Goal: Task Accomplishment & Management: Manage account settings

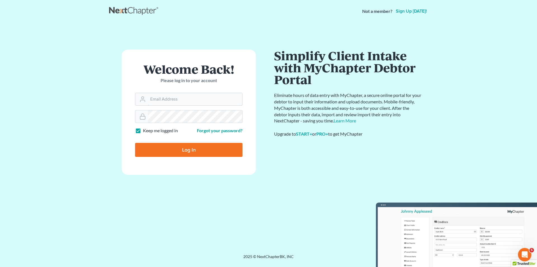
type input "[EMAIL_ADDRESS][DOMAIN_NAME]"
click at [183, 146] on input "Log In" at bounding box center [188, 150] width 107 height 14
type input "Thinking..."
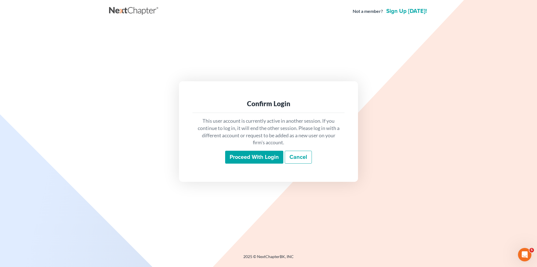
click at [240, 161] on input "Proceed with login" at bounding box center [254, 156] width 58 height 13
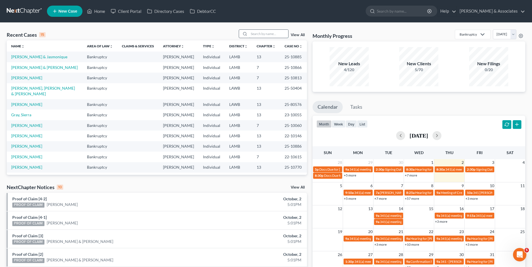
click at [255, 36] on input "search" at bounding box center [268, 34] width 39 height 8
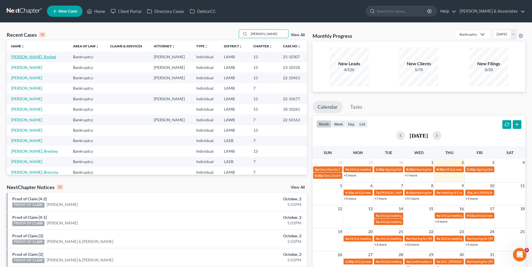
type input "[PERSON_NAME]"
click at [17, 57] on link "[PERSON_NAME], Roqhel" at bounding box center [33, 56] width 45 height 5
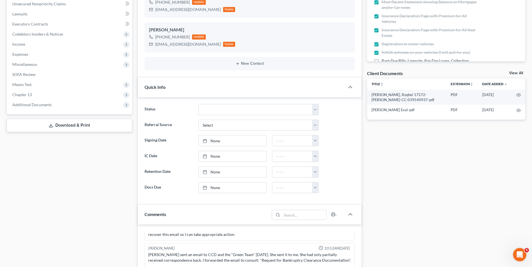
scroll to position [252, 0]
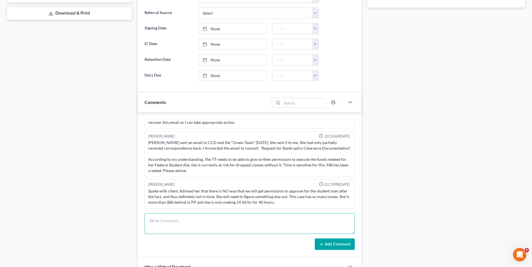
click at [178, 219] on textarea at bounding box center [250, 223] width 210 height 21
type textarea "N"
type textarea "We need to file Fee App. $1532 on hand."
click at [324, 245] on icon at bounding box center [321, 244] width 4 height 4
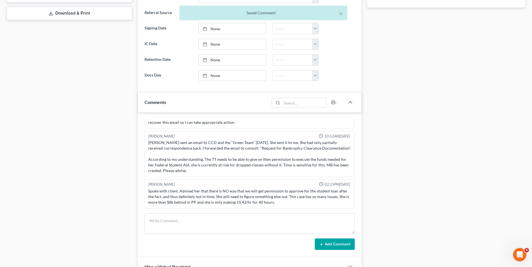
scroll to position [1556, 0]
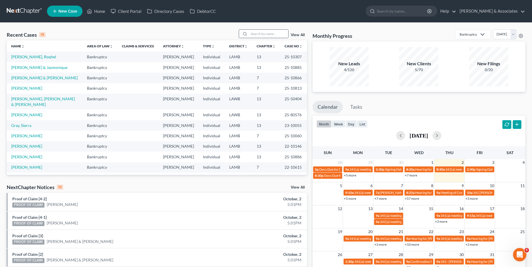
click at [249, 32] on div at bounding box center [244, 34] width 10 height 8
click at [252, 33] on input "search" at bounding box center [268, 34] width 39 height 8
type input "[PERSON_NAME]"
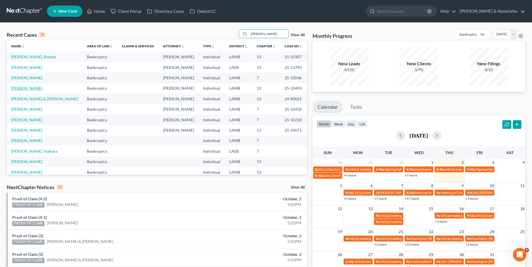
click at [20, 90] on link "[PERSON_NAME]" at bounding box center [26, 88] width 31 height 5
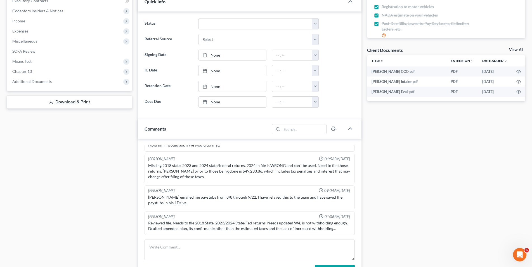
scroll to position [168, 0]
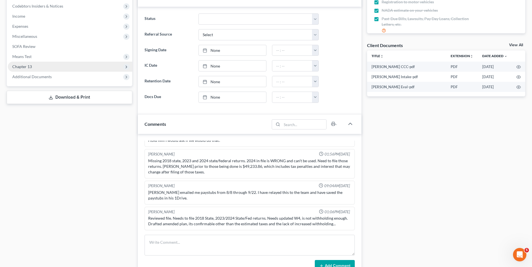
click at [41, 65] on span "Chapter 13" at bounding box center [70, 67] width 124 height 10
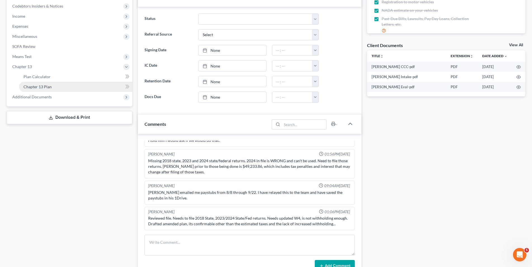
click at [40, 84] on span "Chapter 13 Plan" at bounding box center [37, 86] width 28 height 5
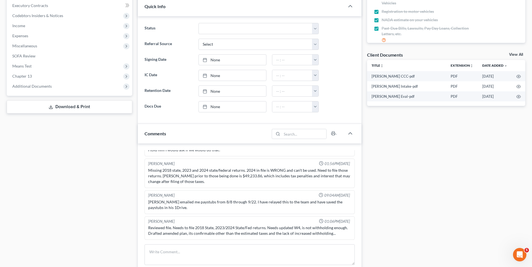
scroll to position [186, 0]
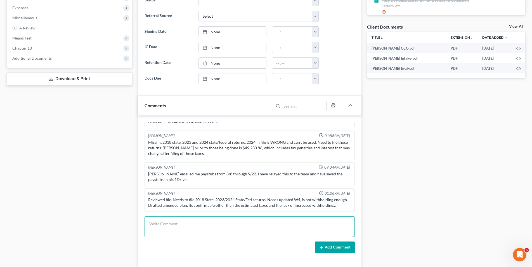
click at [168, 225] on textarea at bounding box center [250, 226] width 210 height 21
type textarea "w"
type textarea "We need to cont to 10/29 or 11/12 to resolve tax issues."
click at [321, 245] on icon at bounding box center [321, 247] width 4 height 4
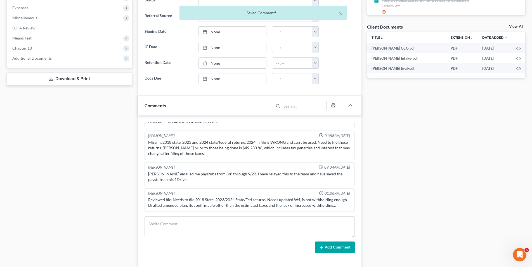
scroll to position [1242, 0]
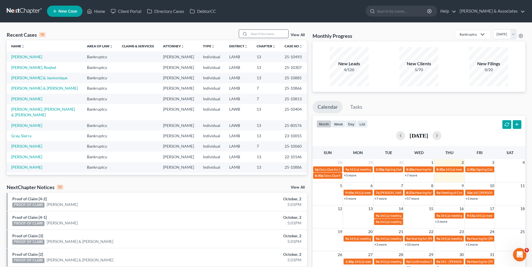
click at [257, 35] on input "search" at bounding box center [268, 34] width 39 height 8
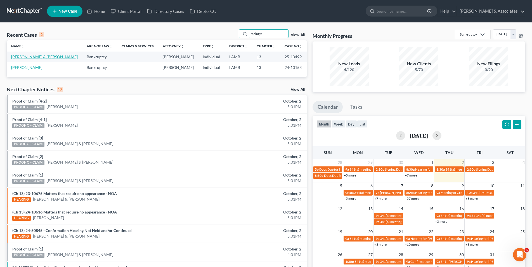
type input "mcintyr"
click at [45, 58] on link "[PERSON_NAME] & [PERSON_NAME]" at bounding box center [44, 56] width 67 height 5
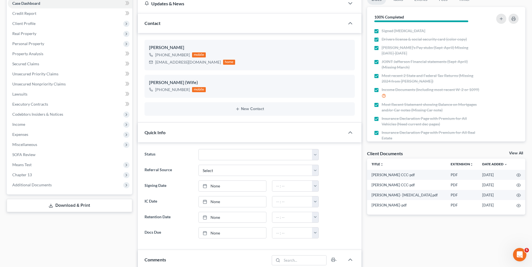
scroll to position [84, 0]
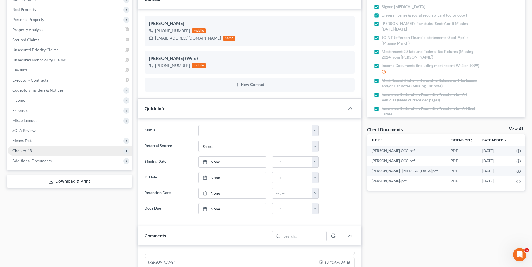
click at [32, 151] on span "Chapter 13" at bounding box center [22, 150] width 20 height 5
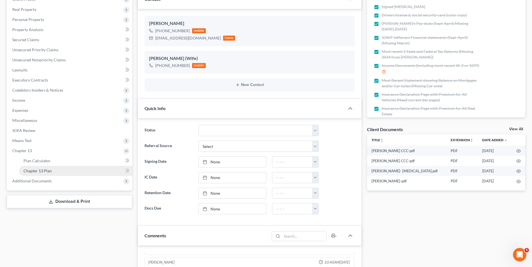
click at [32, 166] on link "Chapter 13 Plan" at bounding box center [75, 171] width 113 height 10
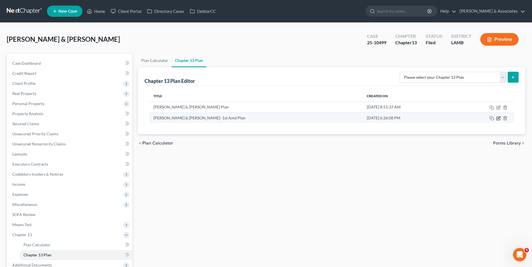
click at [498, 117] on icon "button" at bounding box center [499, 118] width 4 height 4
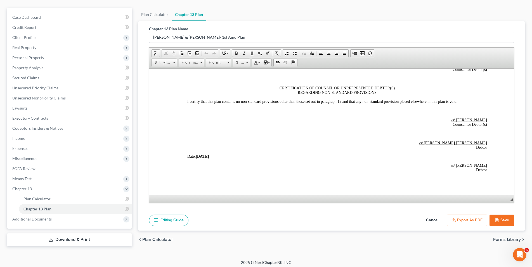
scroll to position [48, 0]
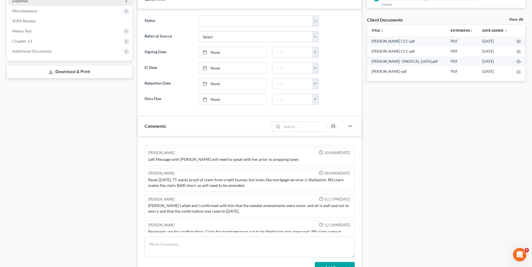
scroll to position [244, 0]
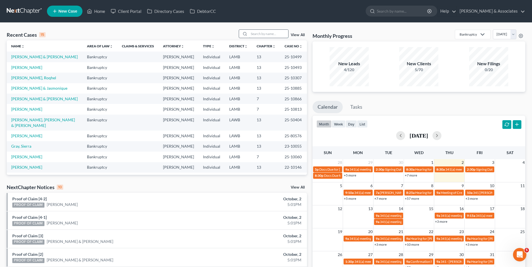
click at [266, 34] on input "search" at bounding box center [268, 34] width 39 height 8
type input "brown"
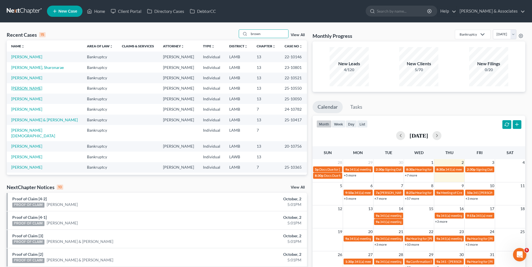
click at [29, 89] on link "[PERSON_NAME]" at bounding box center [26, 88] width 31 height 5
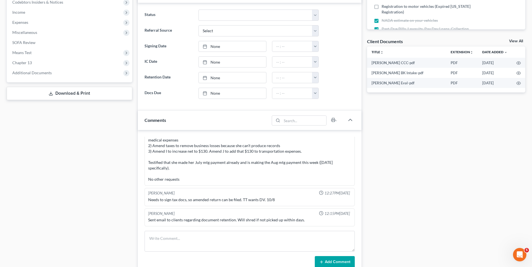
scroll to position [140, 0]
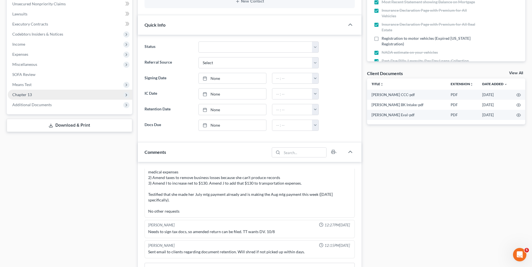
click at [64, 97] on span "Chapter 13" at bounding box center [70, 95] width 124 height 10
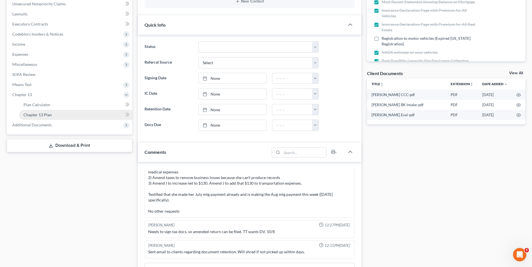
click at [57, 112] on link "Chapter 13 Plan" at bounding box center [75, 115] width 113 height 10
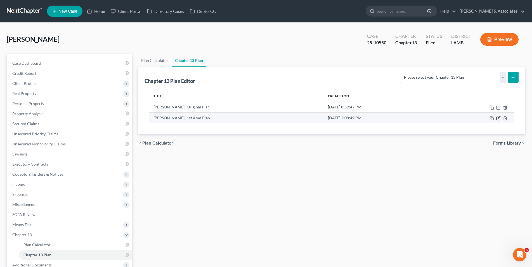
click at [497, 118] on icon "button" at bounding box center [498, 118] width 3 height 3
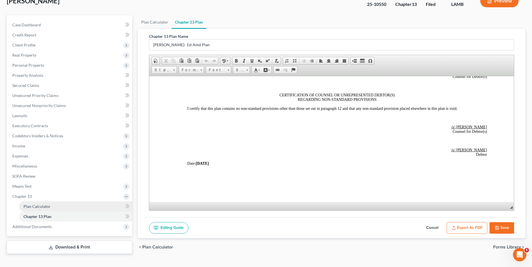
scroll to position [48, 0]
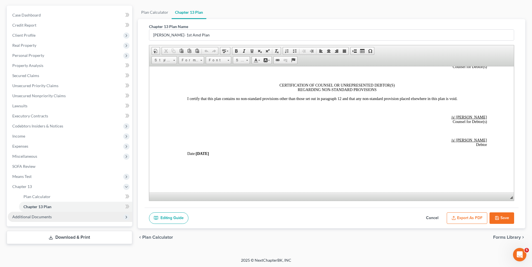
click at [42, 213] on span "Additional Documents" at bounding box center [70, 216] width 124 height 10
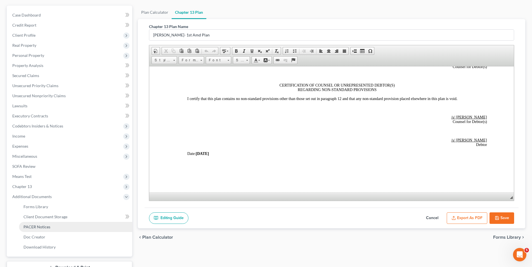
click at [72, 228] on link "PACER Notices" at bounding box center [75, 227] width 113 height 10
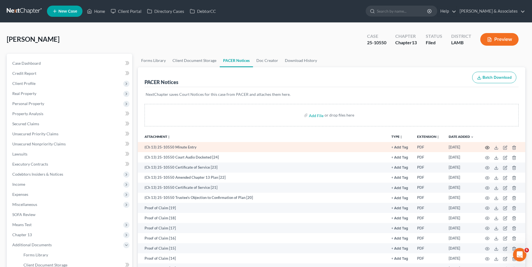
click at [486, 147] on icon "button" at bounding box center [487, 147] width 4 height 4
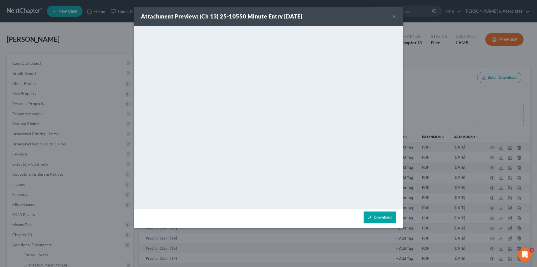
click at [395, 14] on button "×" at bounding box center [394, 16] width 4 height 7
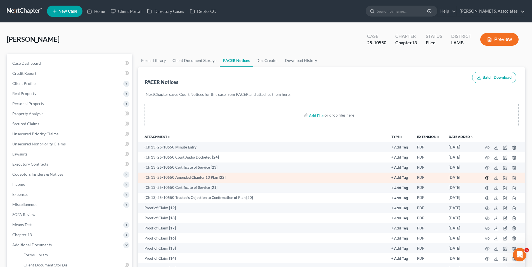
click at [488, 179] on icon "button" at bounding box center [487, 177] width 4 height 4
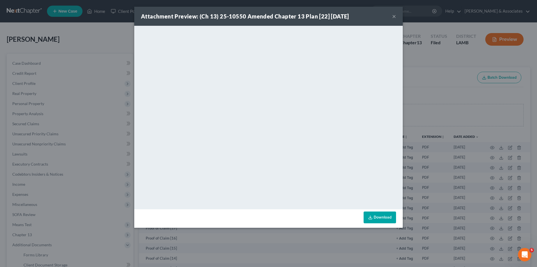
click at [393, 16] on button "×" at bounding box center [394, 16] width 4 height 7
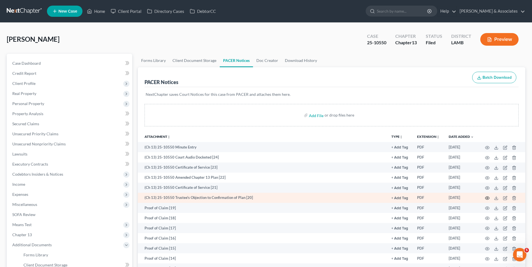
click at [486, 198] on icon "button" at bounding box center [488, 197] width 4 height 3
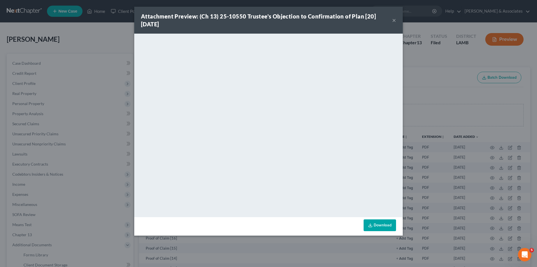
click at [395, 19] on button "×" at bounding box center [394, 20] width 4 height 7
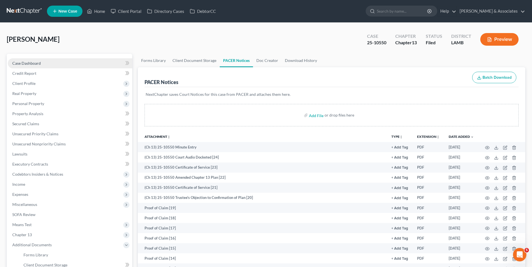
click at [39, 66] on link "Case Dashboard" at bounding box center [70, 63] width 124 height 10
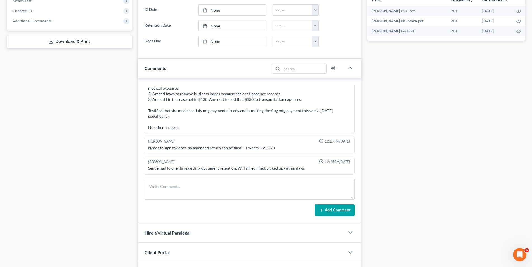
scroll to position [224, 0]
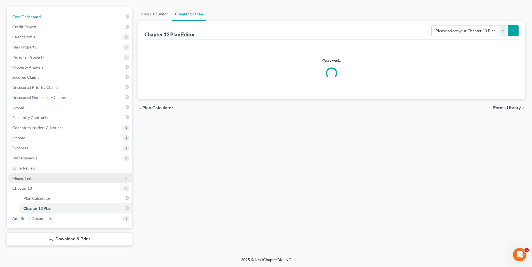
scroll to position [46, 0]
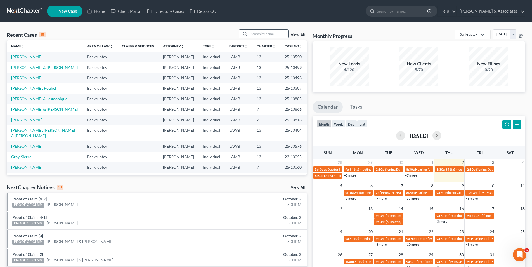
click at [253, 33] on input "search" at bounding box center [268, 34] width 39 height 8
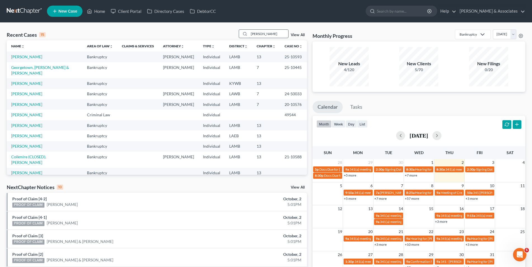
type input "[PERSON_NAME]"
click at [26, 58] on link "[PERSON_NAME]" at bounding box center [26, 56] width 31 height 5
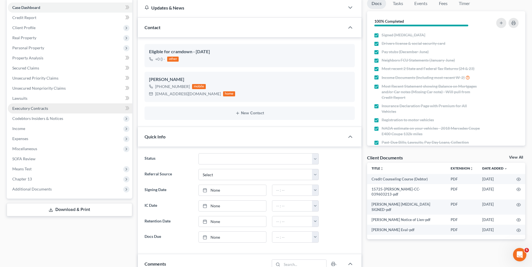
scroll to position [56, 0]
click at [34, 186] on span "Additional Documents" at bounding box center [31, 188] width 39 height 5
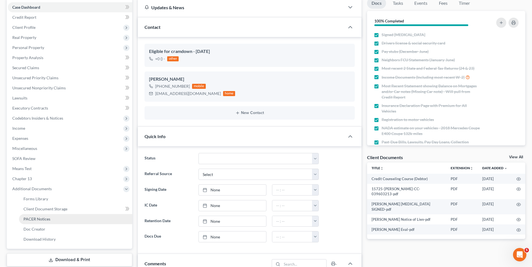
click at [35, 221] on span "PACER Notices" at bounding box center [36, 218] width 27 height 5
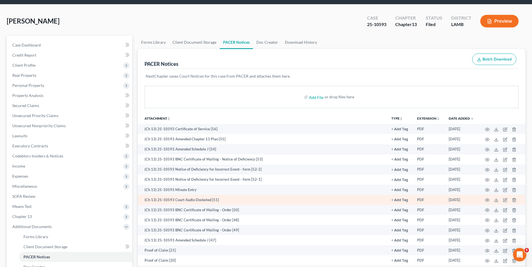
scroll to position [28, 0]
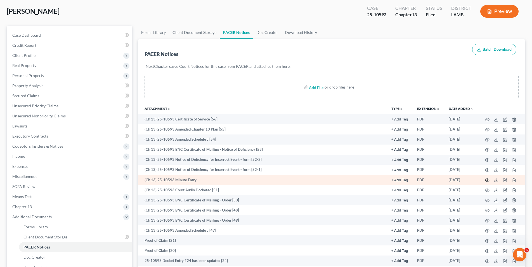
click at [488, 180] on circle "button" at bounding box center [487, 179] width 1 height 1
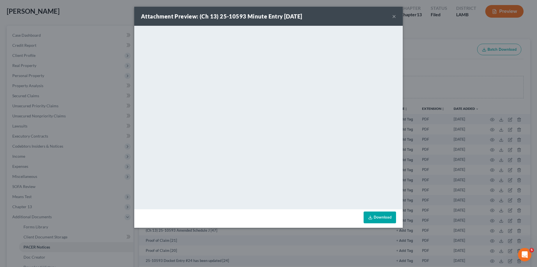
click at [393, 15] on button "×" at bounding box center [394, 16] width 4 height 7
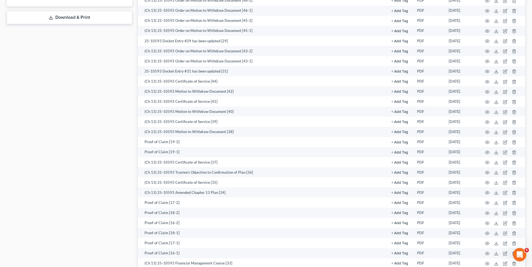
scroll to position [308, 0]
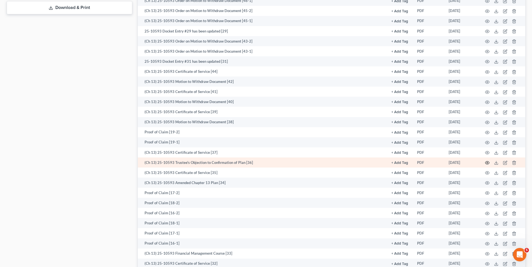
click at [485, 163] on icon "button" at bounding box center [487, 162] width 4 height 4
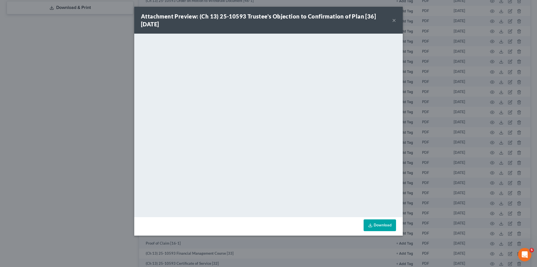
click at [394, 20] on button "×" at bounding box center [394, 20] width 4 height 7
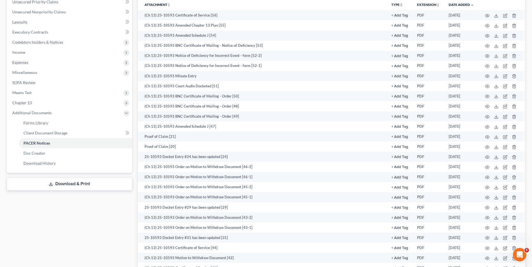
scroll to position [56, 0]
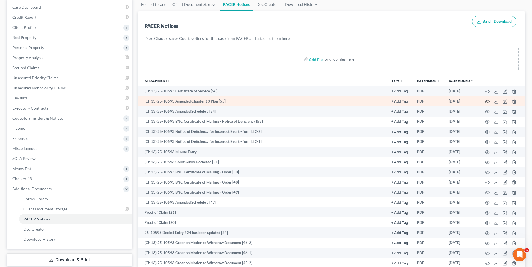
click at [489, 103] on icon "button" at bounding box center [487, 101] width 4 height 4
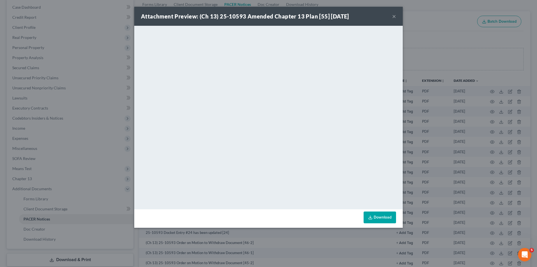
click at [392, 16] on button "×" at bounding box center [394, 16] width 4 height 7
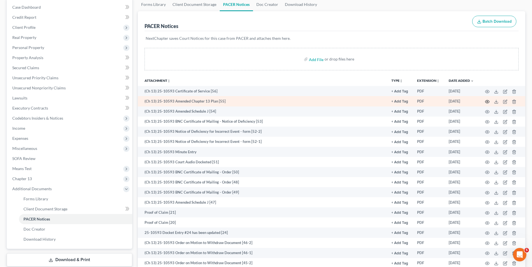
click at [487, 103] on icon "button" at bounding box center [487, 101] width 4 height 4
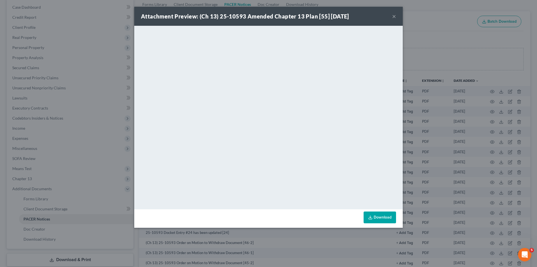
click at [395, 16] on button "×" at bounding box center [394, 16] width 4 height 7
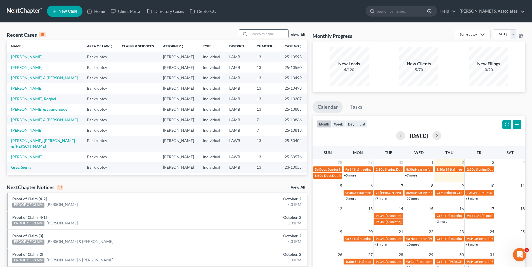
click at [257, 32] on input "search" at bounding box center [268, 34] width 39 height 8
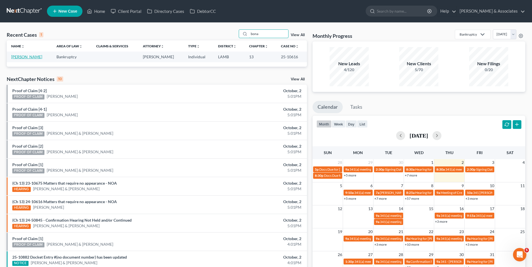
type input "bona"
click at [32, 57] on link "[PERSON_NAME]" at bounding box center [26, 56] width 31 height 5
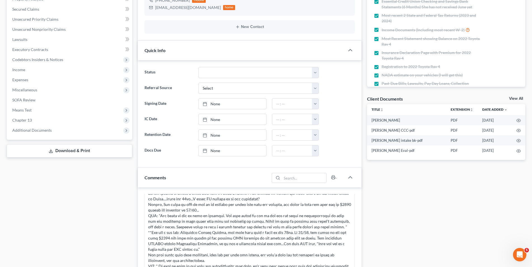
scroll to position [84, 0]
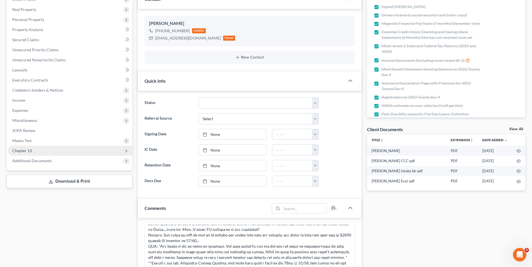
click at [30, 150] on span "Chapter 13" at bounding box center [22, 150] width 20 height 5
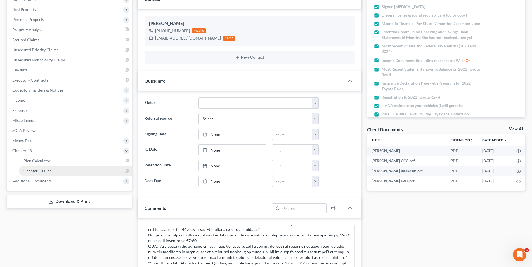
click at [31, 168] on span "Chapter 13 Plan" at bounding box center [37, 170] width 28 height 5
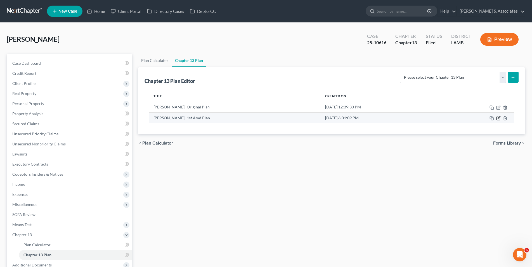
click at [498, 120] on icon "button" at bounding box center [499, 118] width 4 height 4
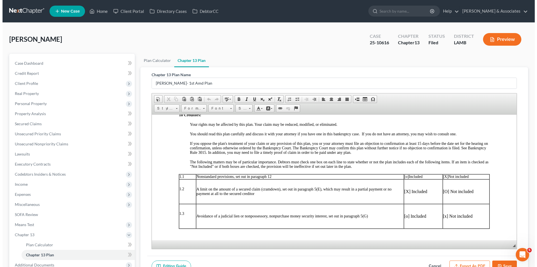
scroll to position [84, 0]
click at [493, 36] on button "Preview" at bounding box center [500, 39] width 38 height 13
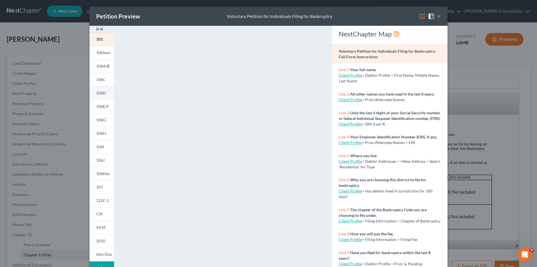
click at [100, 95] on span "106D" at bounding box center [101, 92] width 10 height 5
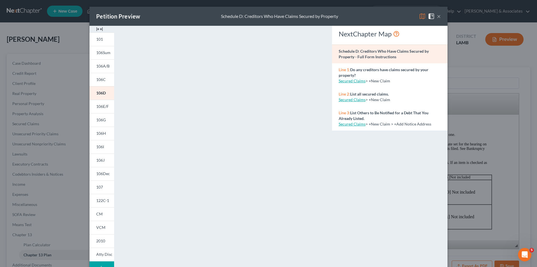
scroll to position [49, 0]
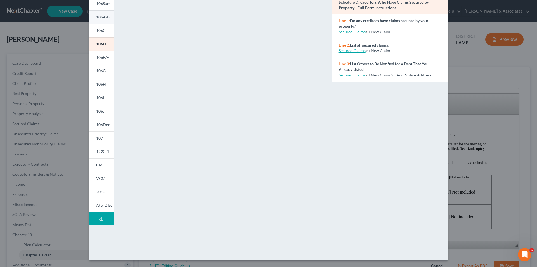
click at [105, 18] on span "106A/B" at bounding box center [102, 17] width 13 height 5
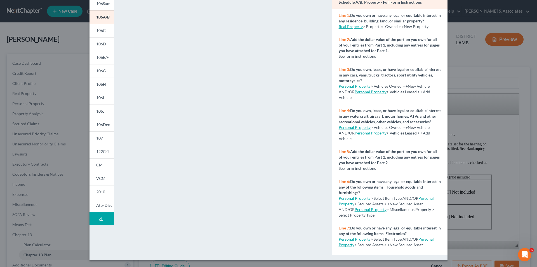
click at [64, 130] on div "Petition Preview Schedule A/B: Property × 101 106Sum 106A/B 106C 106D 106E/F 10…" at bounding box center [268, 133] width 537 height 267
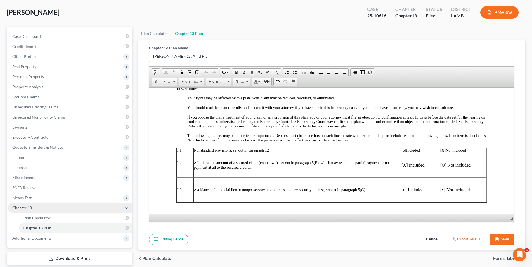
scroll to position [48, 0]
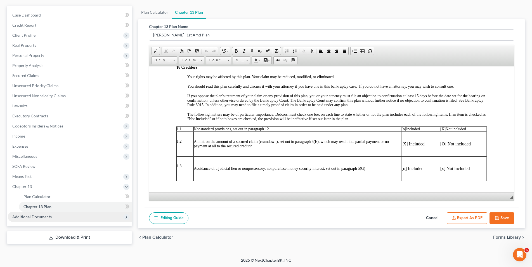
click at [46, 218] on span "Additional Documents" at bounding box center [31, 216] width 39 height 5
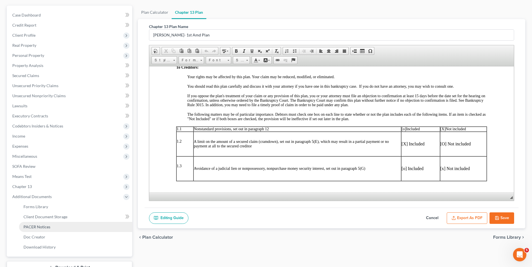
drag, startPoint x: 43, startPoint y: 224, endPoint x: 46, endPoint y: 222, distance: 3.8
click at [43, 225] on span "PACER Notices" at bounding box center [36, 226] width 27 height 5
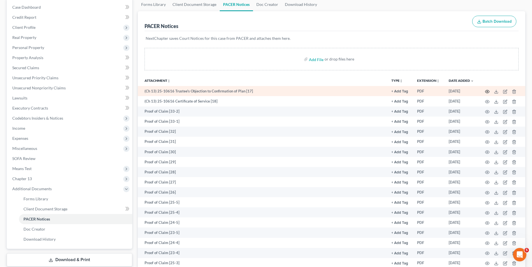
click at [488, 91] on icon "button" at bounding box center [487, 91] width 4 height 4
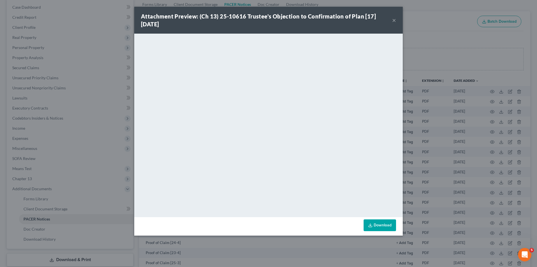
click at [392, 20] on button "×" at bounding box center [394, 20] width 4 height 7
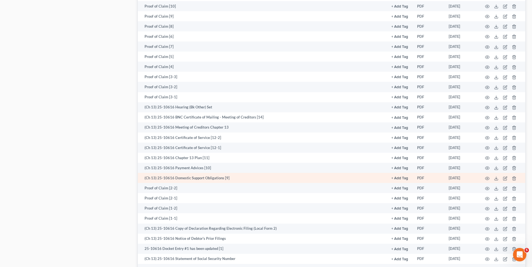
scroll to position [615, 0]
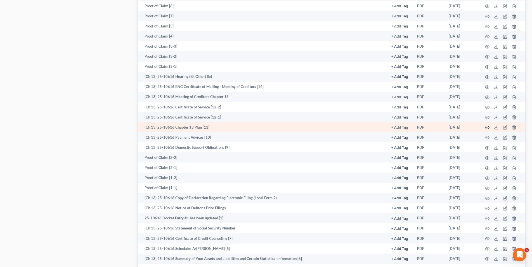
click at [487, 127] on icon "button" at bounding box center [487, 127] width 4 height 4
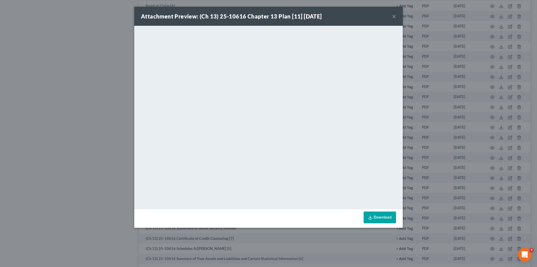
click at [394, 17] on button "×" at bounding box center [394, 16] width 4 height 7
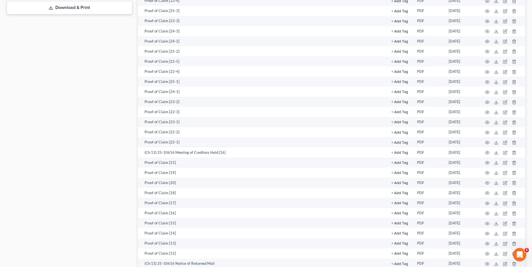
scroll to position [140, 0]
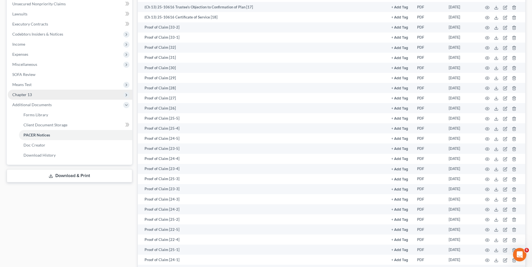
click at [22, 93] on span "Chapter 13" at bounding box center [22, 94] width 20 height 5
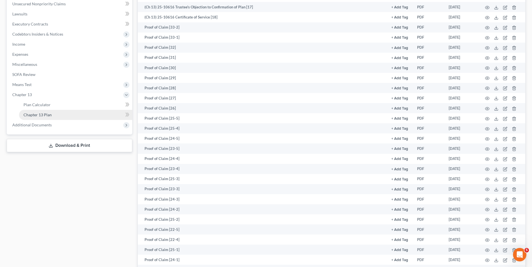
click at [32, 116] on span "Chapter 13 Plan" at bounding box center [37, 114] width 28 height 5
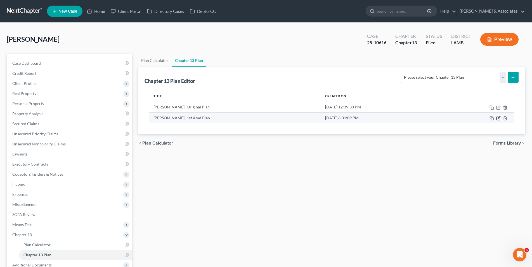
click at [497, 118] on icon "button" at bounding box center [499, 118] width 4 height 4
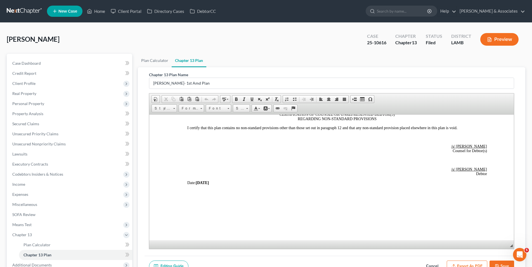
scroll to position [48, 0]
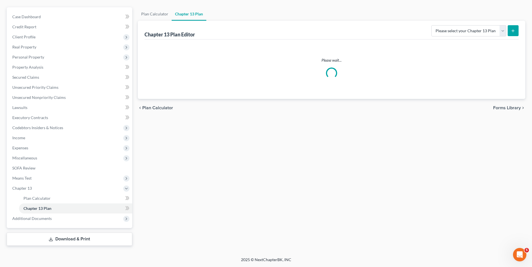
scroll to position [46, 0]
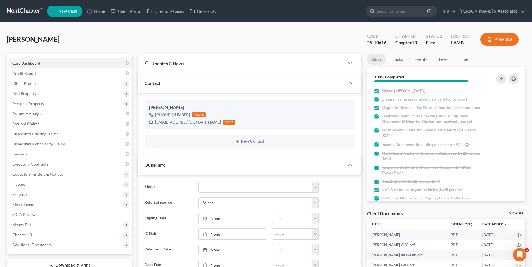
click at [510, 36] on button "Preview" at bounding box center [500, 39] width 38 height 13
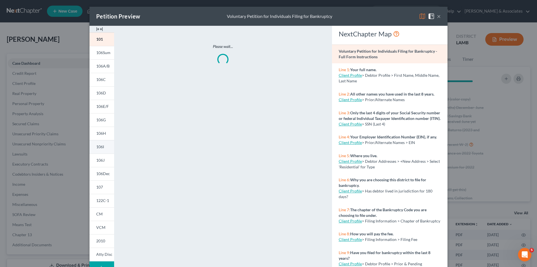
click at [96, 148] on span "106I" at bounding box center [100, 146] width 8 height 5
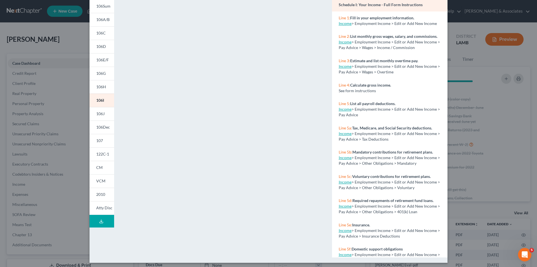
scroll to position [49, 0]
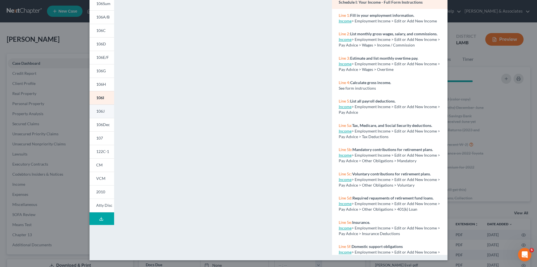
click at [102, 114] on link "106J" at bounding box center [102, 110] width 25 height 13
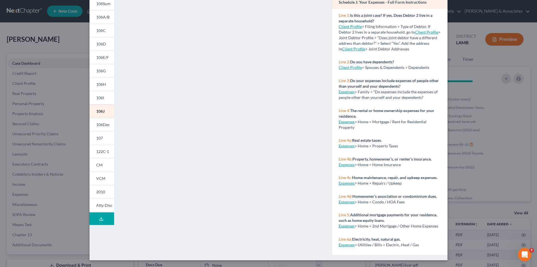
click at [65, 194] on div "Petition Preview Schedule J: Your Expenses × 101 106Sum 106A/B 106C 106D 106E/F…" at bounding box center [268, 133] width 537 height 267
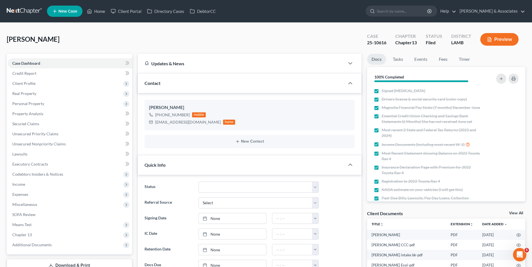
click at [27, 233] on span "Chapter 13" at bounding box center [22, 234] width 20 height 5
click at [30, 253] on span "Chapter 13 Plan" at bounding box center [37, 254] width 28 height 5
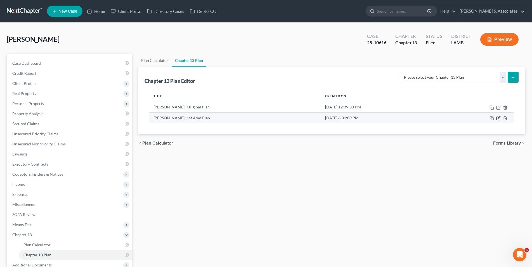
click at [498, 118] on icon "button" at bounding box center [499, 118] width 4 height 4
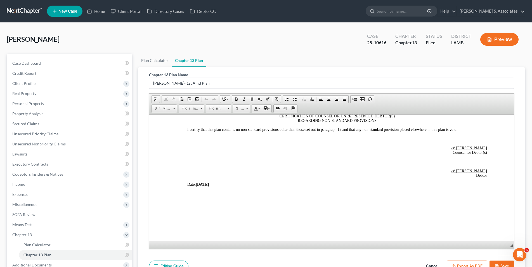
scroll to position [1309, 0]
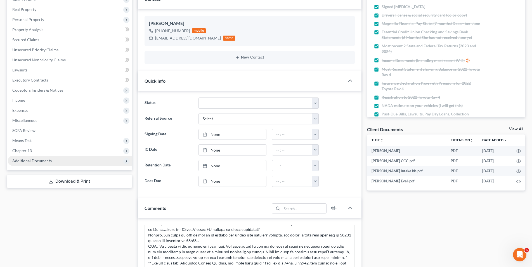
scroll to position [188, 0]
click at [60, 159] on span "Additional Documents" at bounding box center [70, 161] width 124 height 10
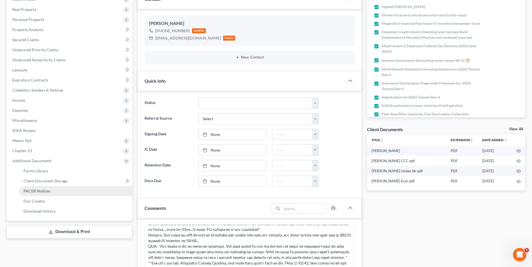
click at [50, 190] on link "PACER Notices" at bounding box center [75, 191] width 113 height 10
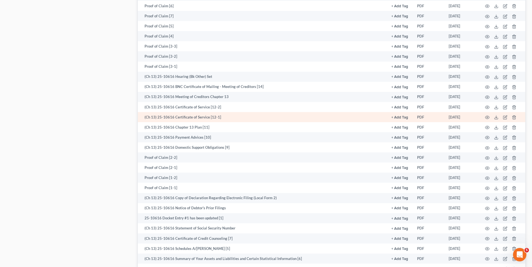
scroll to position [643, 0]
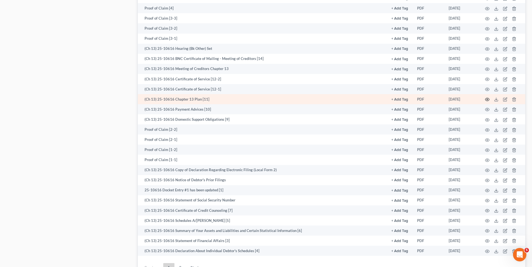
click at [485, 99] on icon "button" at bounding box center [487, 99] width 4 height 4
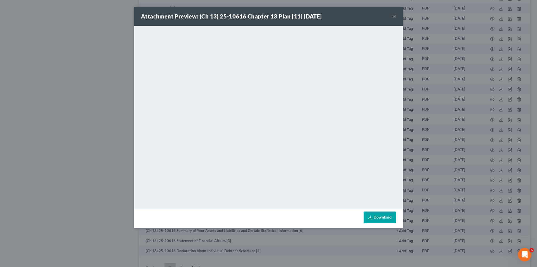
click at [395, 13] on button "×" at bounding box center [394, 16] width 4 height 7
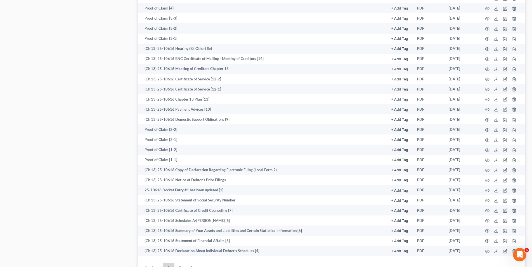
scroll to position [531, 0]
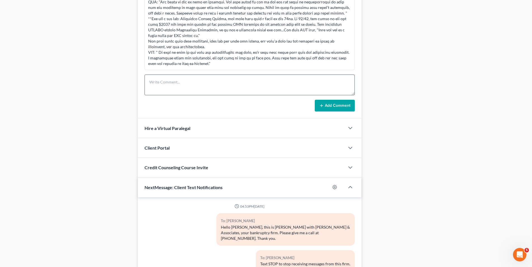
scroll to position [188, 0]
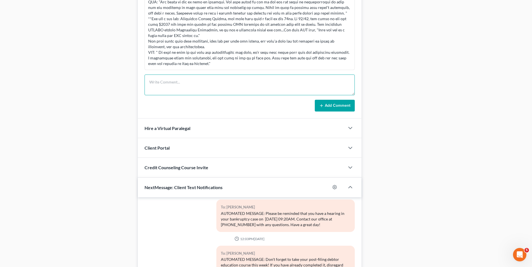
click at [167, 88] on textarea at bounding box center [250, 84] width 210 height 21
type textarea "I drafted 1st Amd plan to extend length and reduce payment to a more feasible a…"
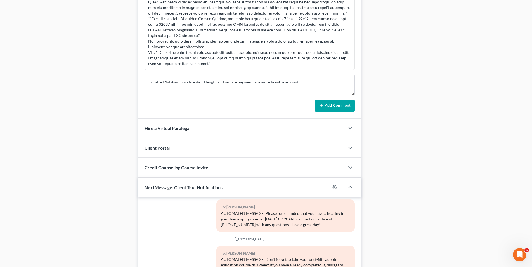
click at [324, 107] on button "Add Comment" at bounding box center [335, 106] width 40 height 12
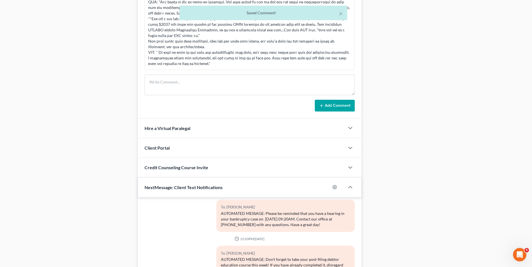
scroll to position [1158, 0]
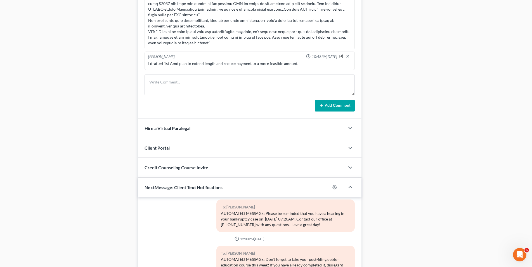
click at [340, 57] on icon "button" at bounding box center [342, 56] width 4 height 4
click at [318, 69] on textarea "I drafted 1st Amd plan to extend length and reduce payment to a more feasible a…" at bounding box center [249, 71] width 203 height 21
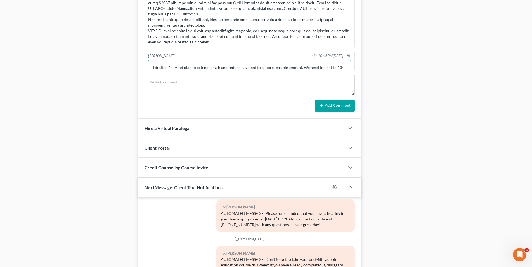
scroll to position [1164, 0]
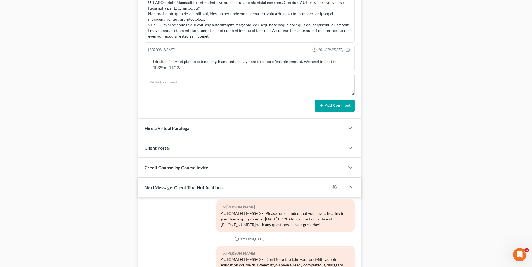
click at [337, 105] on button "Add Comment" at bounding box center [335, 106] width 40 height 12
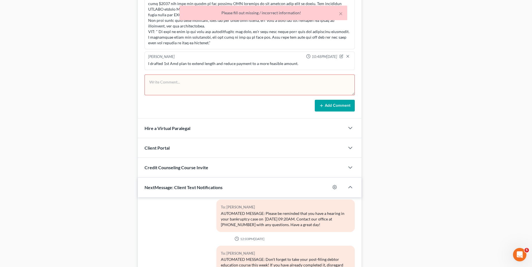
scroll to position [1158, 0]
click at [340, 56] on icon "button" at bounding box center [342, 56] width 4 height 4
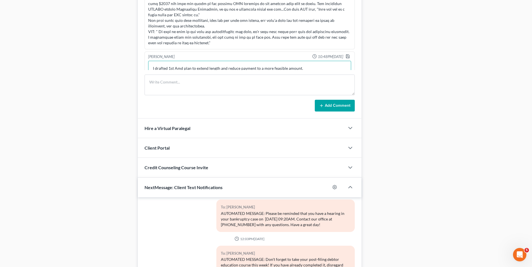
click at [311, 68] on textarea "I drafted 1st Amd plan to extend length and reduce payment to a more feasible a…" at bounding box center [249, 71] width 203 height 21
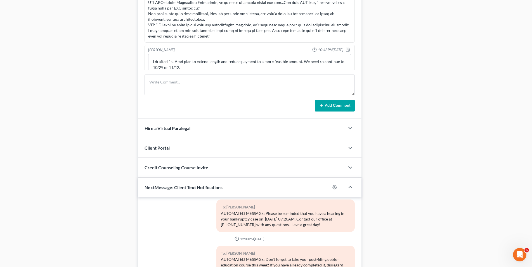
click at [341, 108] on button "Add Comment" at bounding box center [335, 106] width 40 height 12
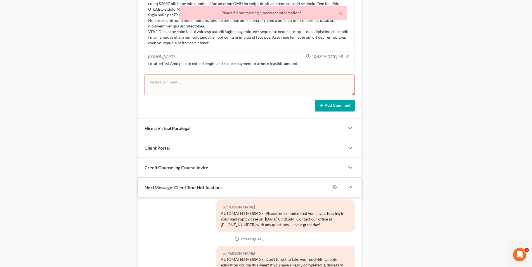
scroll to position [1158, 0]
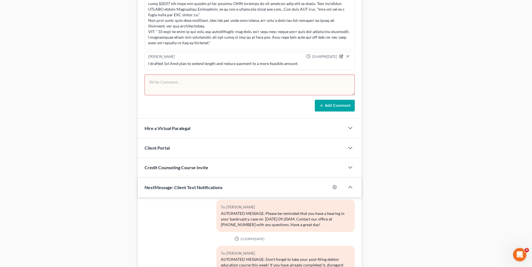
click at [340, 56] on icon "button" at bounding box center [342, 56] width 4 height 4
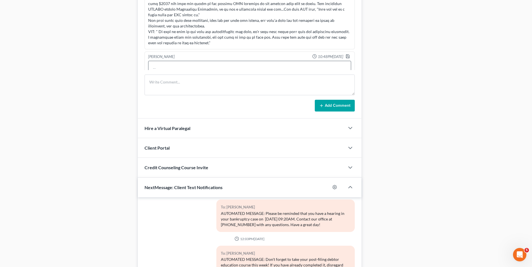
type textarea "I drafted 1st Amd plan to extend length and reduce payment to a more feasible a…"
click at [304, 69] on textarea "I drafted 1st Amd plan to extend length and reduce payment to a more feasible a…" at bounding box center [249, 71] width 203 height 21
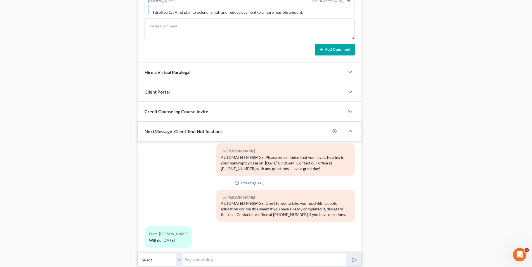
scroll to position [328, 0]
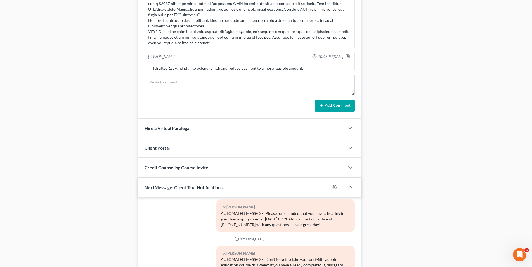
click at [330, 103] on button "Add Comment" at bounding box center [335, 106] width 40 height 12
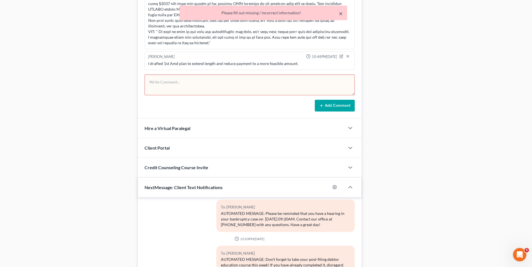
click at [342, 13] on button "×" at bounding box center [341, 13] width 4 height 7
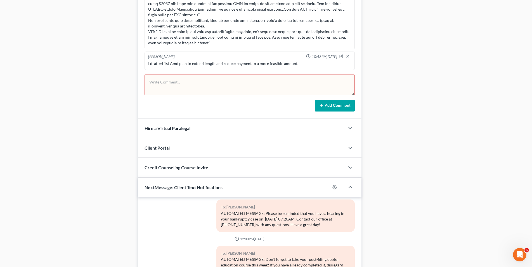
click at [342, 13] on div at bounding box center [249, 1] width 203 height 90
click at [279, 59] on div "Stephen Peters 10:48PM, 10/02/2025" at bounding box center [249, 57] width 205 height 6
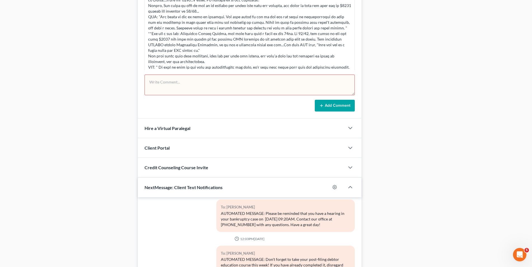
scroll to position [1158, 0]
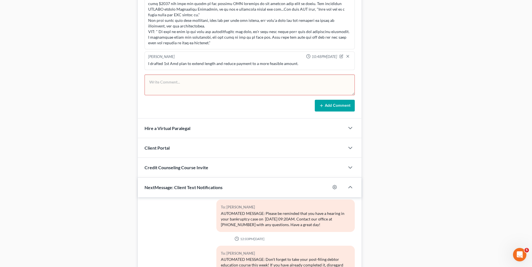
click at [86, 110] on div "Case Dashboard Payments Invoices Payments Payments Credit Report Client Profile" at bounding box center [69, 24] width 131 height 596
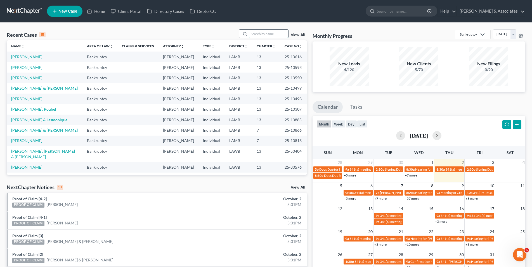
click at [258, 35] on input "search" at bounding box center [268, 34] width 39 height 8
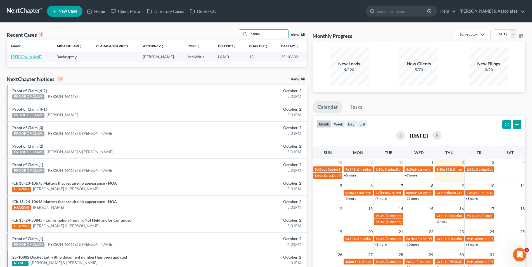
type input "canna"
click at [20, 57] on link "Cannady, Lisa" at bounding box center [26, 56] width 31 height 5
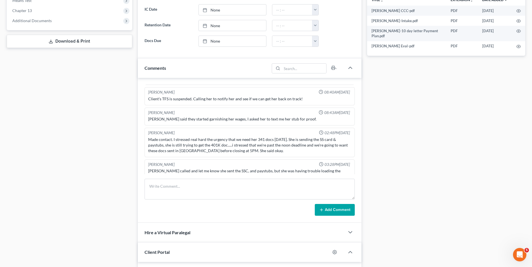
scroll to position [2148, 0]
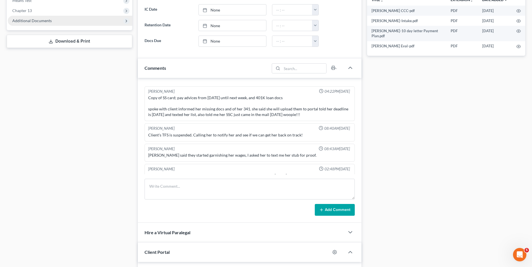
click at [29, 23] on span "Additional Documents" at bounding box center [70, 21] width 124 height 10
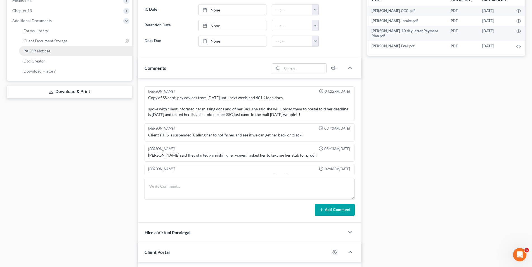
click at [27, 50] on span "PACER Notices" at bounding box center [36, 50] width 27 height 5
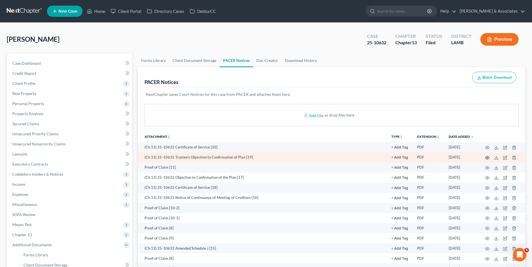
click at [488, 159] on icon "button" at bounding box center [487, 157] width 4 height 4
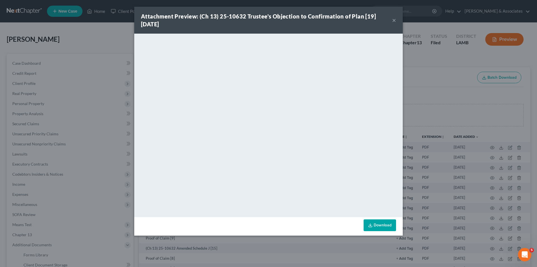
click at [392, 20] on div "Attachment Preview: (Ch 13) 25-10632 Trustee's Objection to Confirmation of Pla…" at bounding box center [266, 20] width 251 height 16
click at [392, 21] on button "×" at bounding box center [394, 20] width 4 height 7
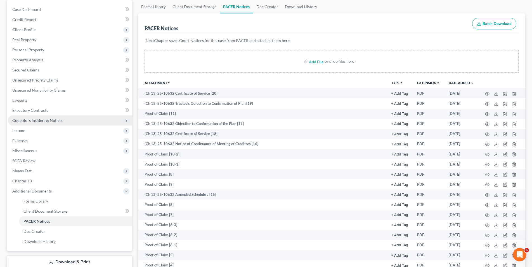
scroll to position [56, 0]
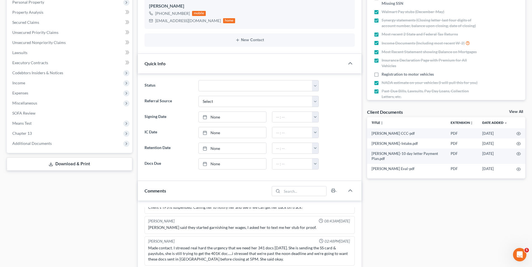
scroll to position [657, 0]
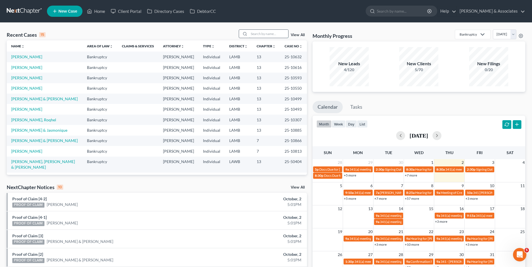
click at [269, 32] on input "search" at bounding box center [268, 34] width 39 height 8
type input "smith"
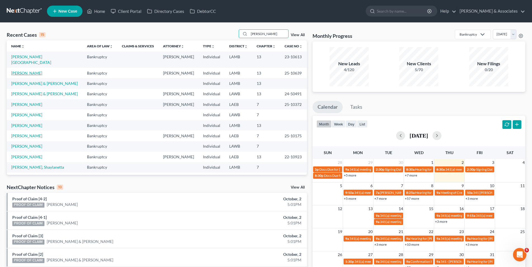
click at [25, 70] on link "Smith, Erinn" at bounding box center [26, 72] width 31 height 5
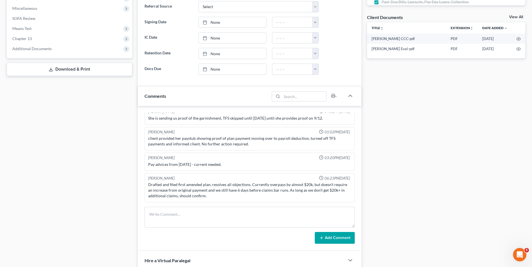
scroll to position [96, 0]
click at [45, 47] on span "Additional Documents" at bounding box center [31, 48] width 39 height 5
click at [38, 76] on link "PACER Notices" at bounding box center [75, 79] width 113 height 10
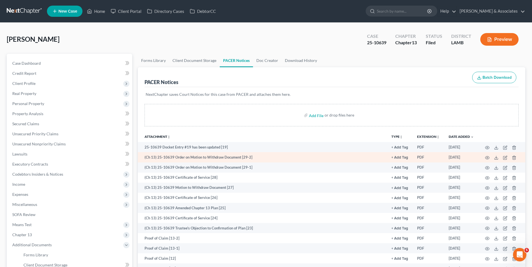
scroll to position [28, 0]
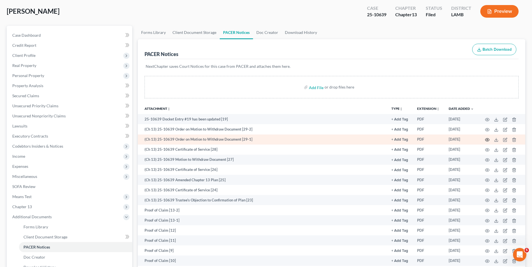
click at [487, 140] on icon "button" at bounding box center [487, 139] width 4 height 4
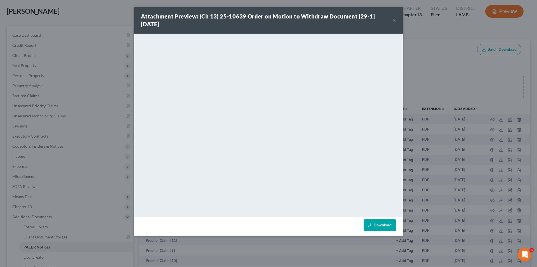
click at [393, 20] on button "×" at bounding box center [394, 20] width 4 height 7
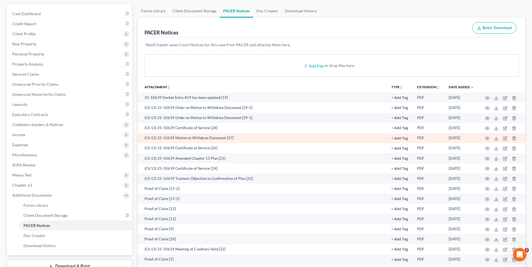
scroll to position [56, 0]
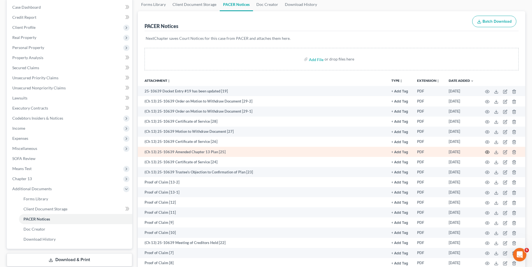
click at [487, 153] on icon "button" at bounding box center [487, 152] width 4 height 4
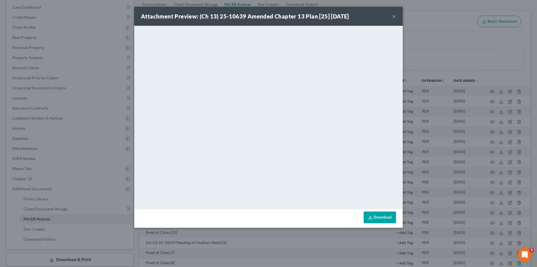
click at [392, 16] on button "×" at bounding box center [394, 16] width 4 height 7
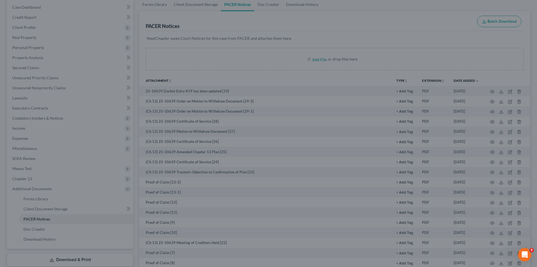
click at [393, 17] on div at bounding box center [268, 133] width 537 height 267
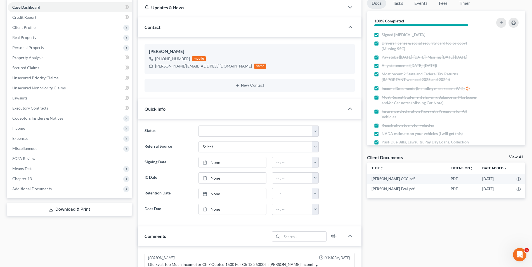
scroll to position [77, 0]
